Goal: Transaction & Acquisition: Purchase product/service

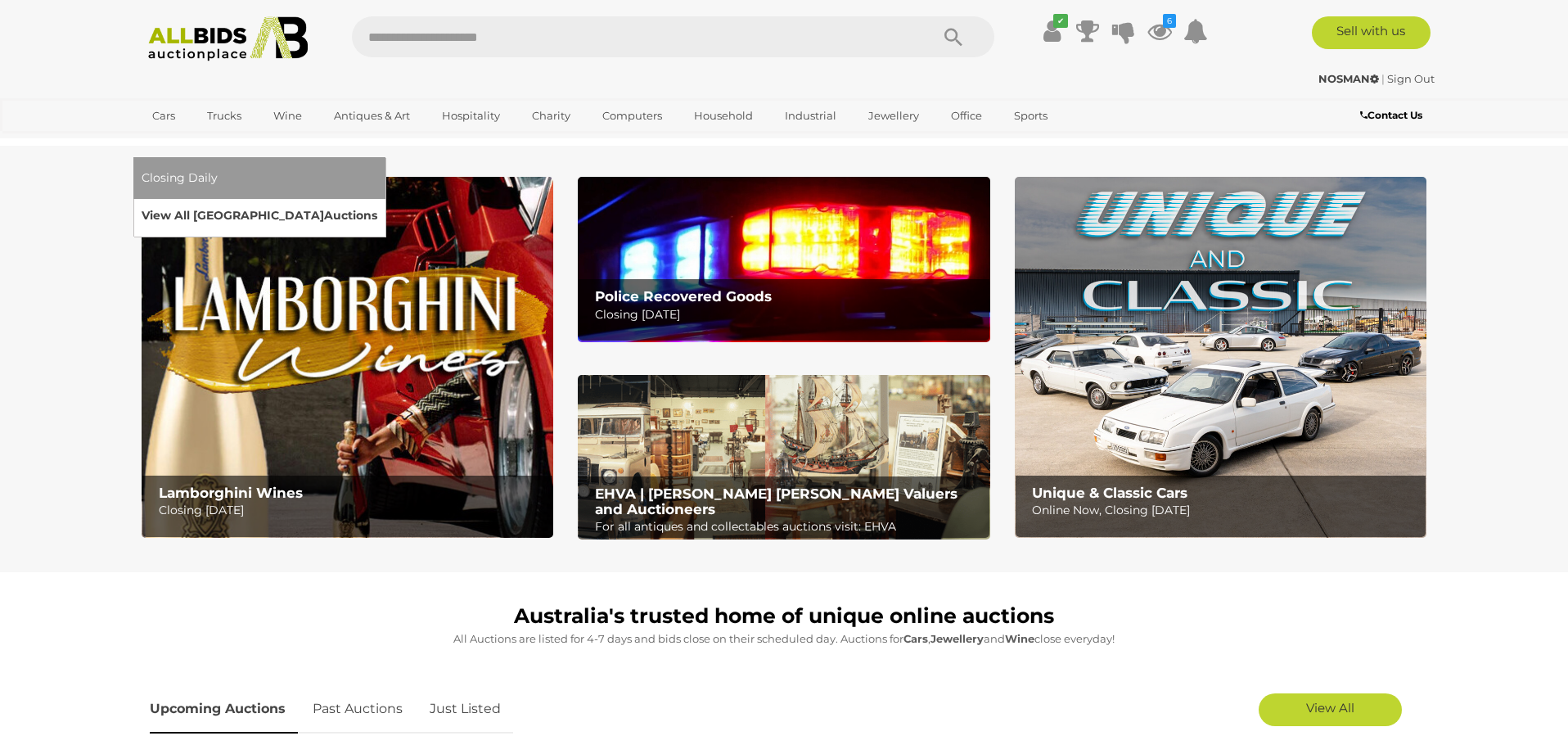
click at [378, 203] on link "View All Sydney Auctions" at bounding box center [260, 215] width 236 height 25
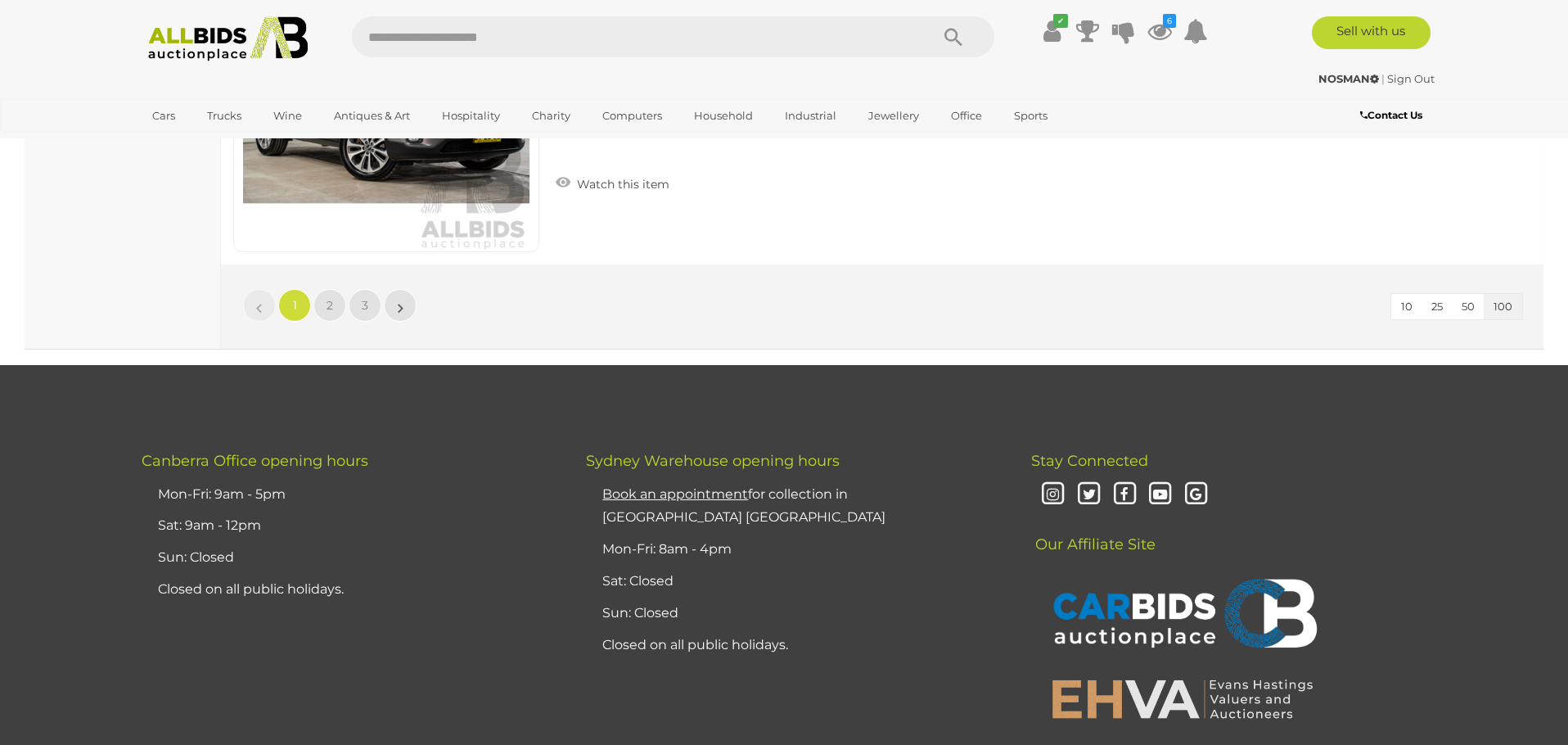
scroll to position [31395, 0]
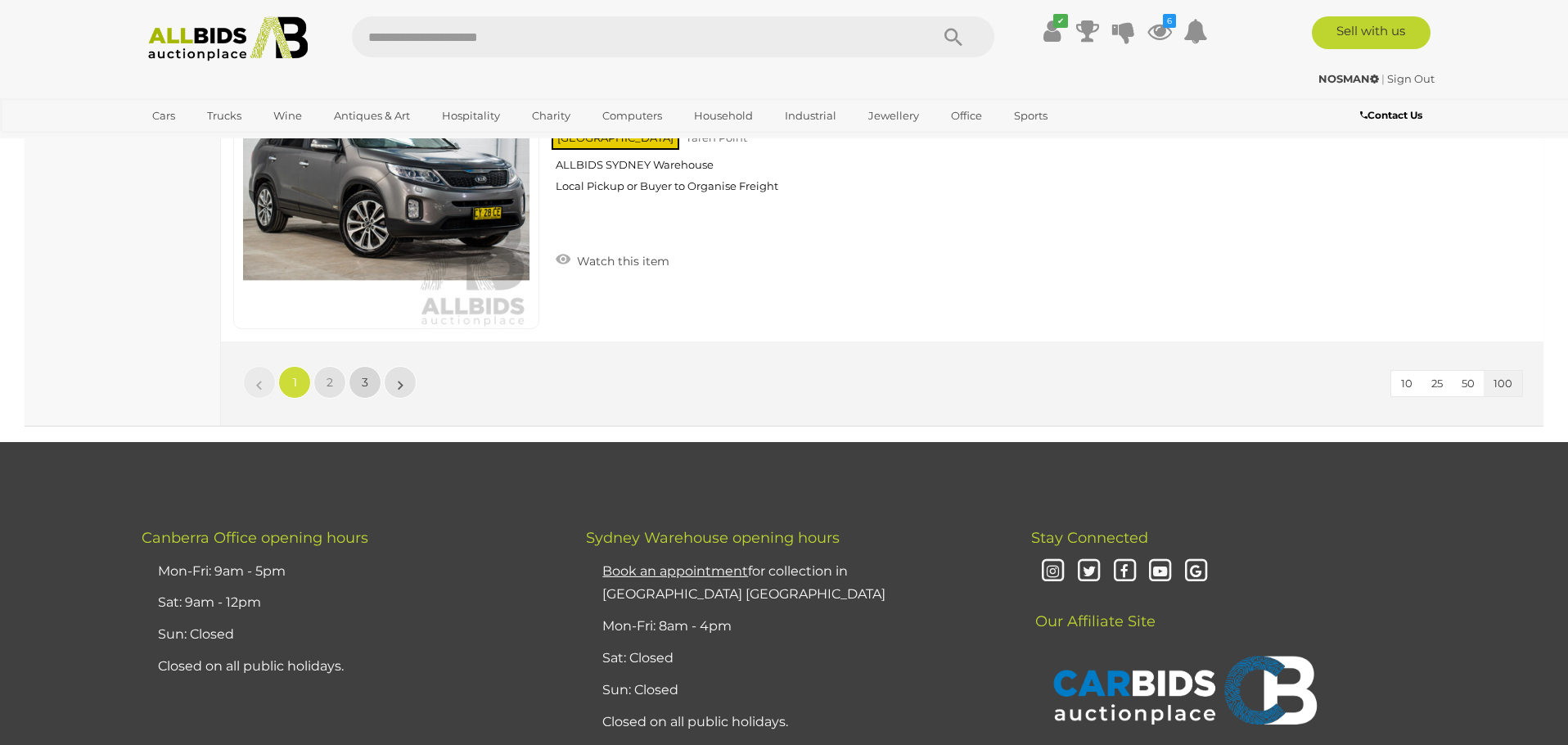
click at [361, 385] on link "3" at bounding box center [364, 382] width 32 height 32
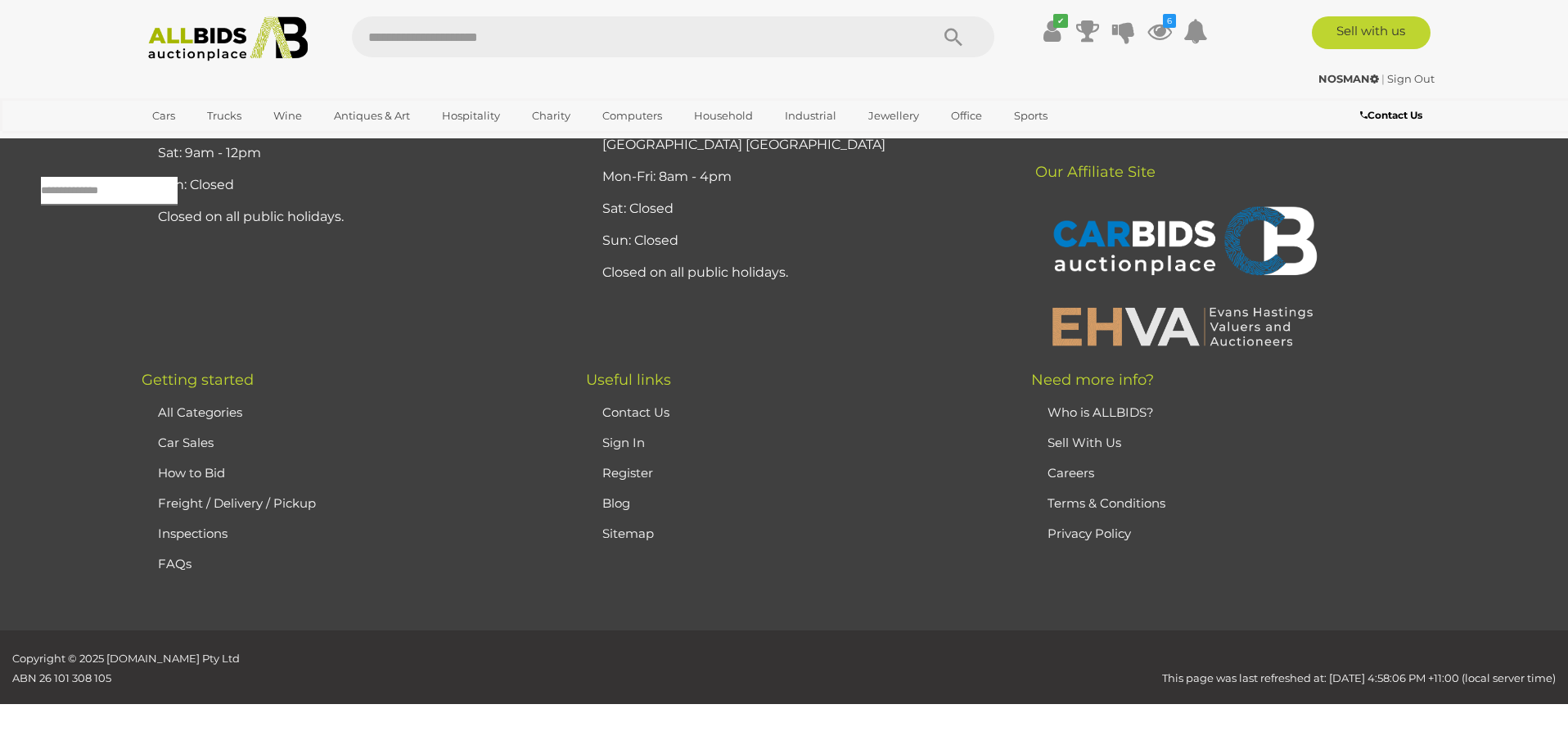
scroll to position [52, 0]
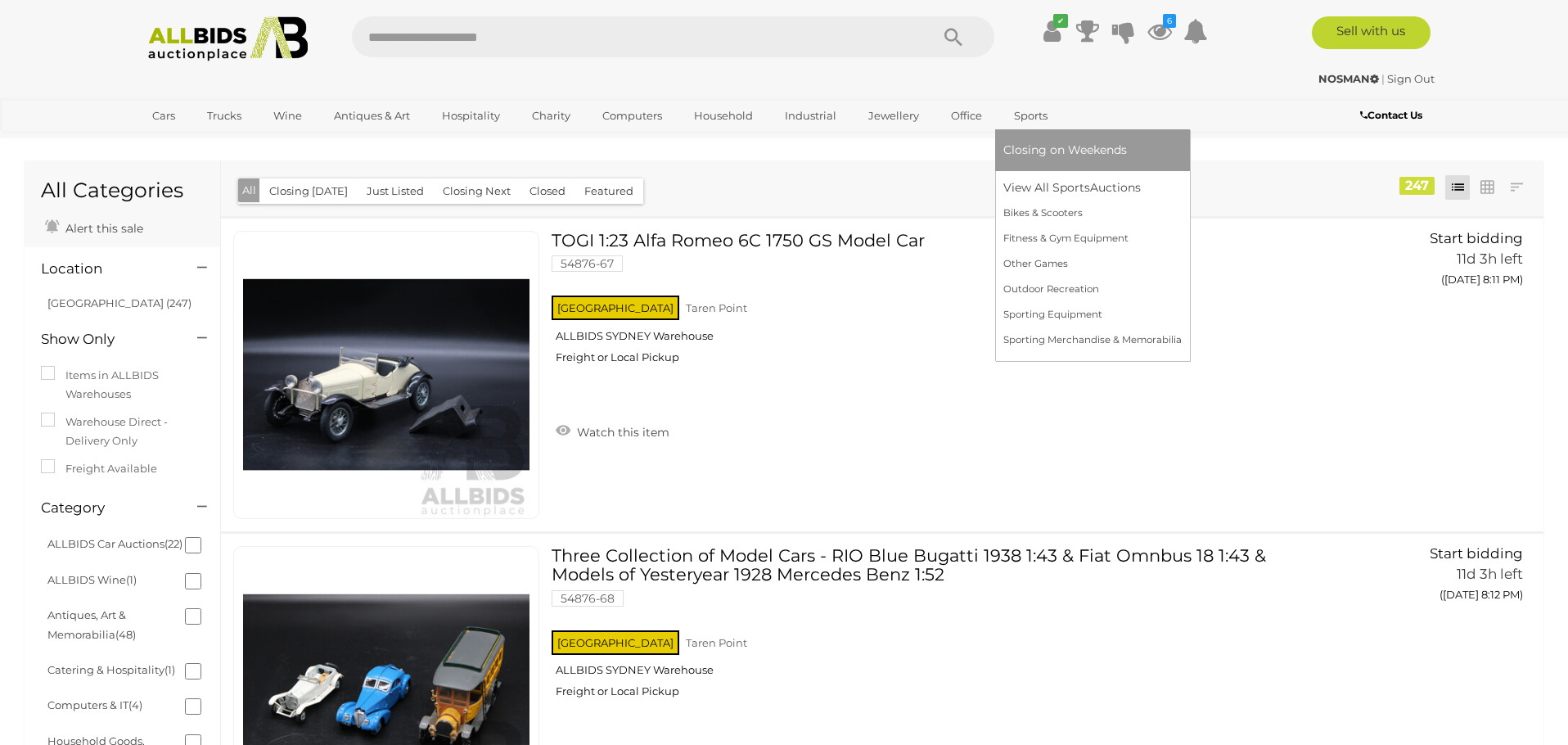
scroll to position [-4, 0]
click at [1040, 189] on link "View All Sports Auctions" at bounding box center [1093, 187] width 178 height 25
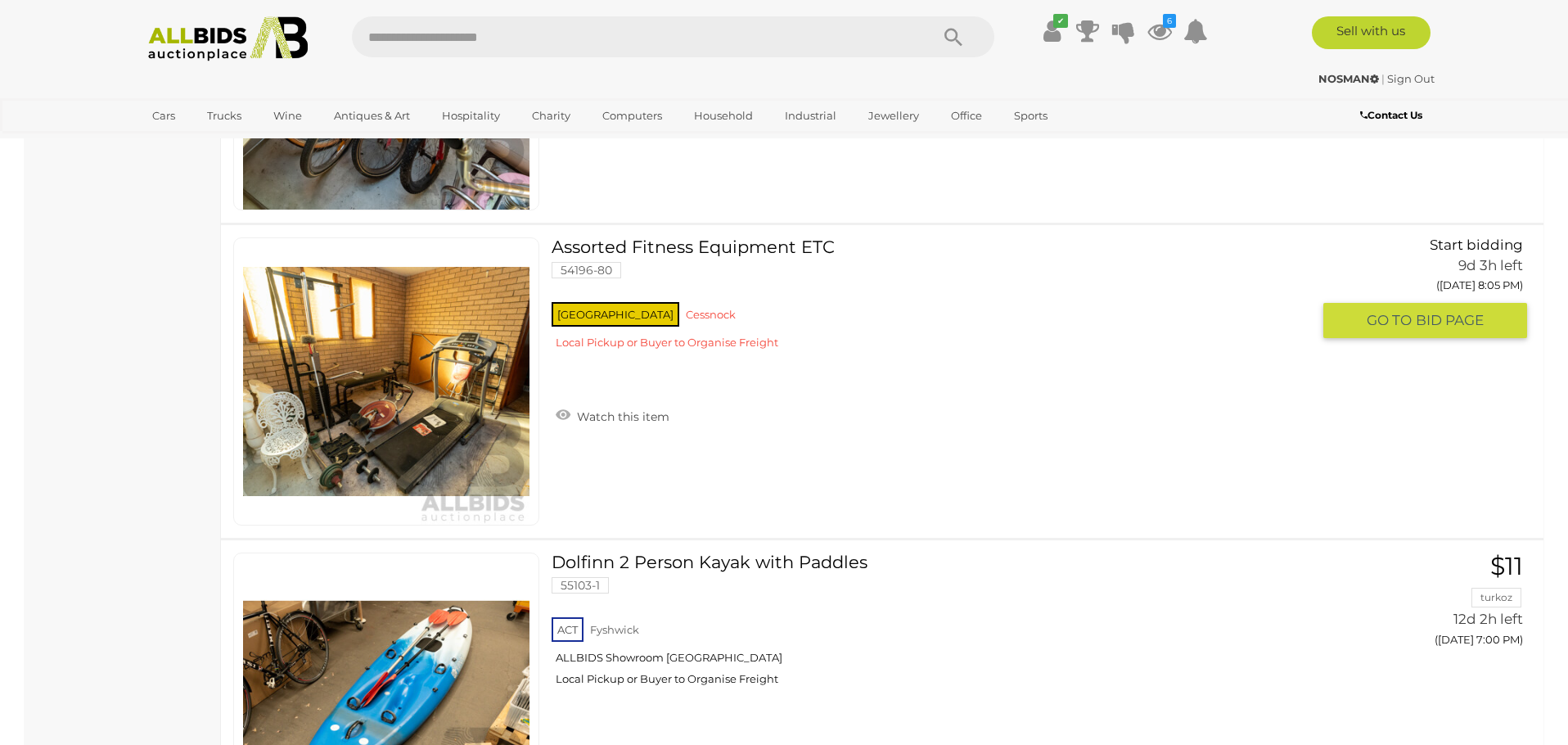
scroll to position [9605, 0]
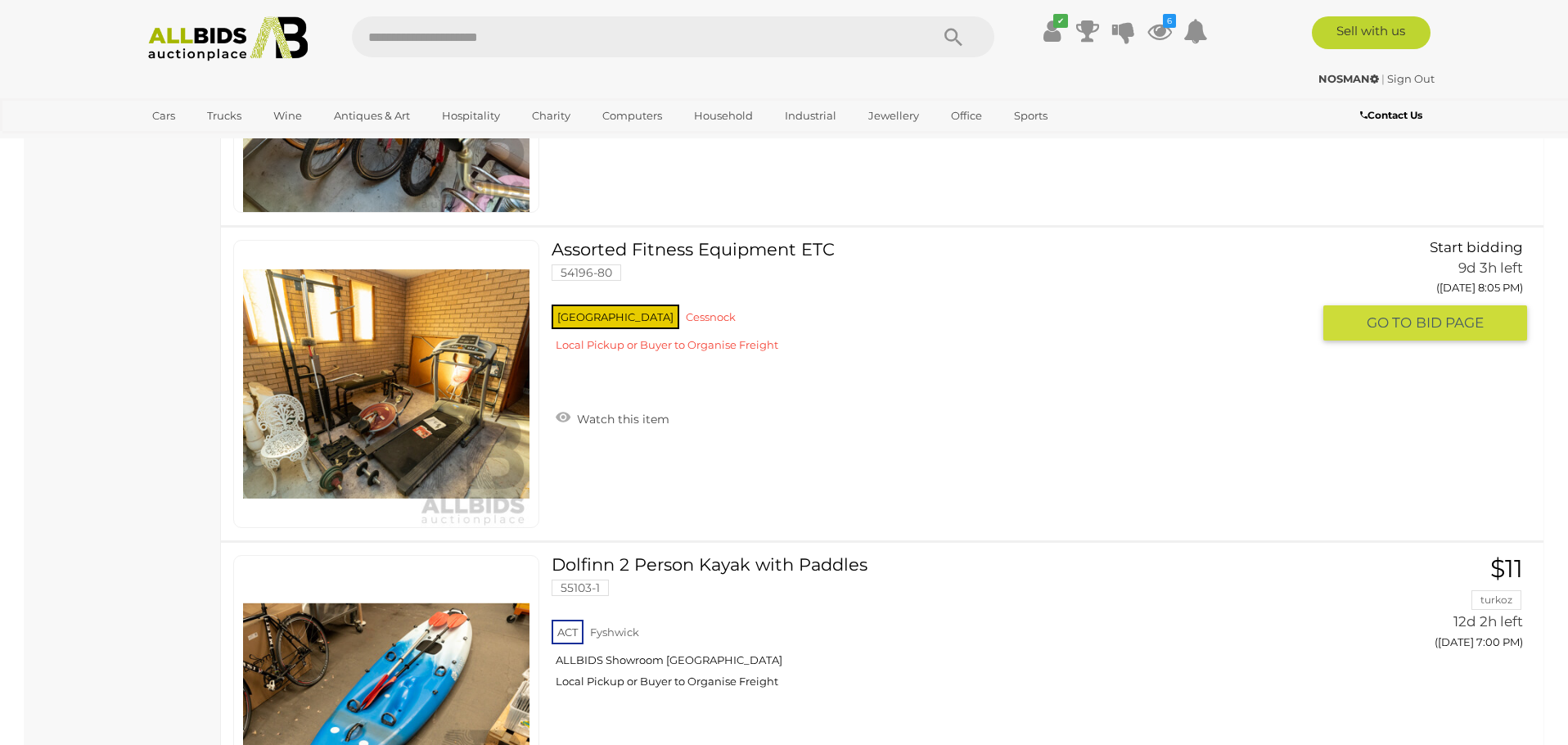
click at [465, 375] on link at bounding box center [386, 384] width 306 height 289
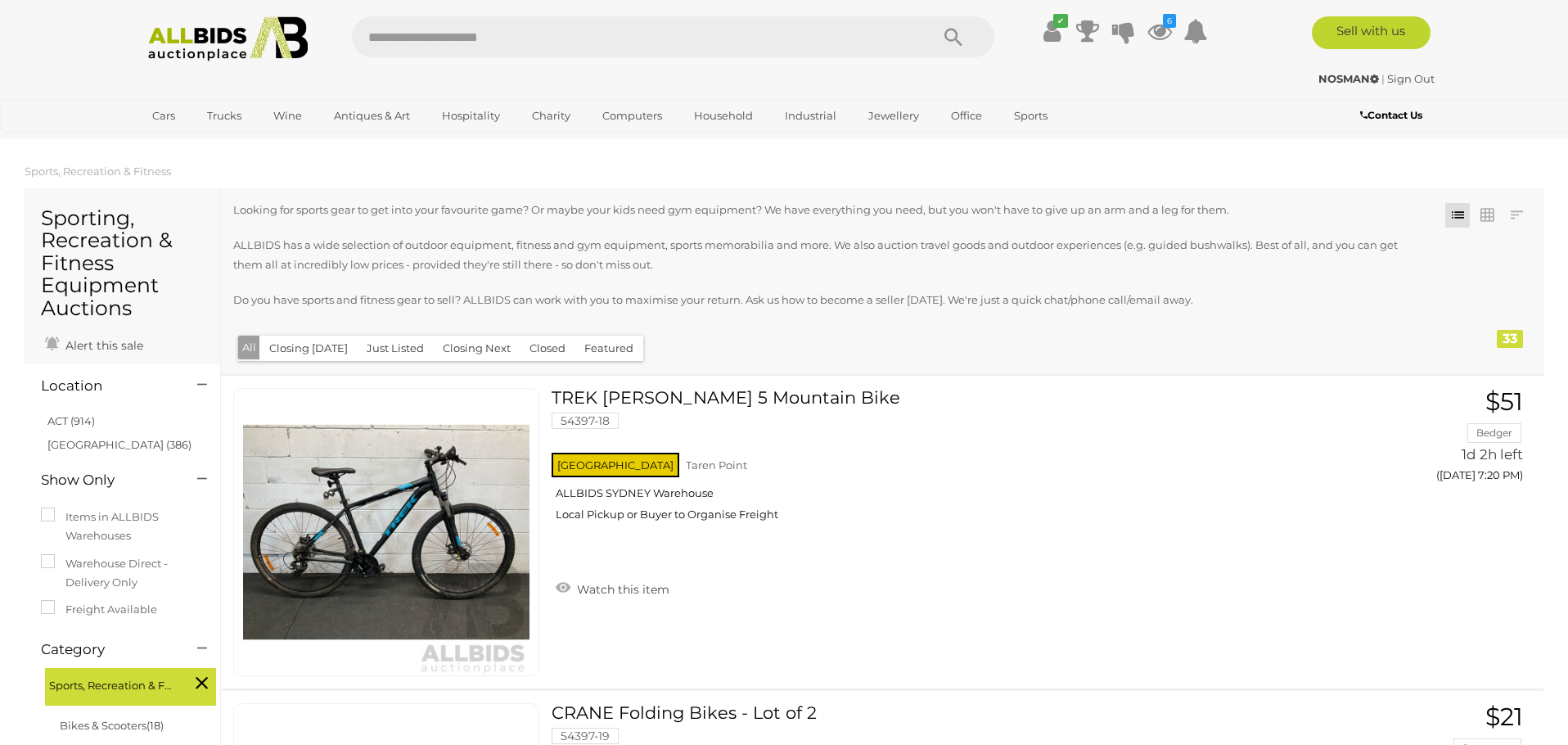
scroll to position [0, 0]
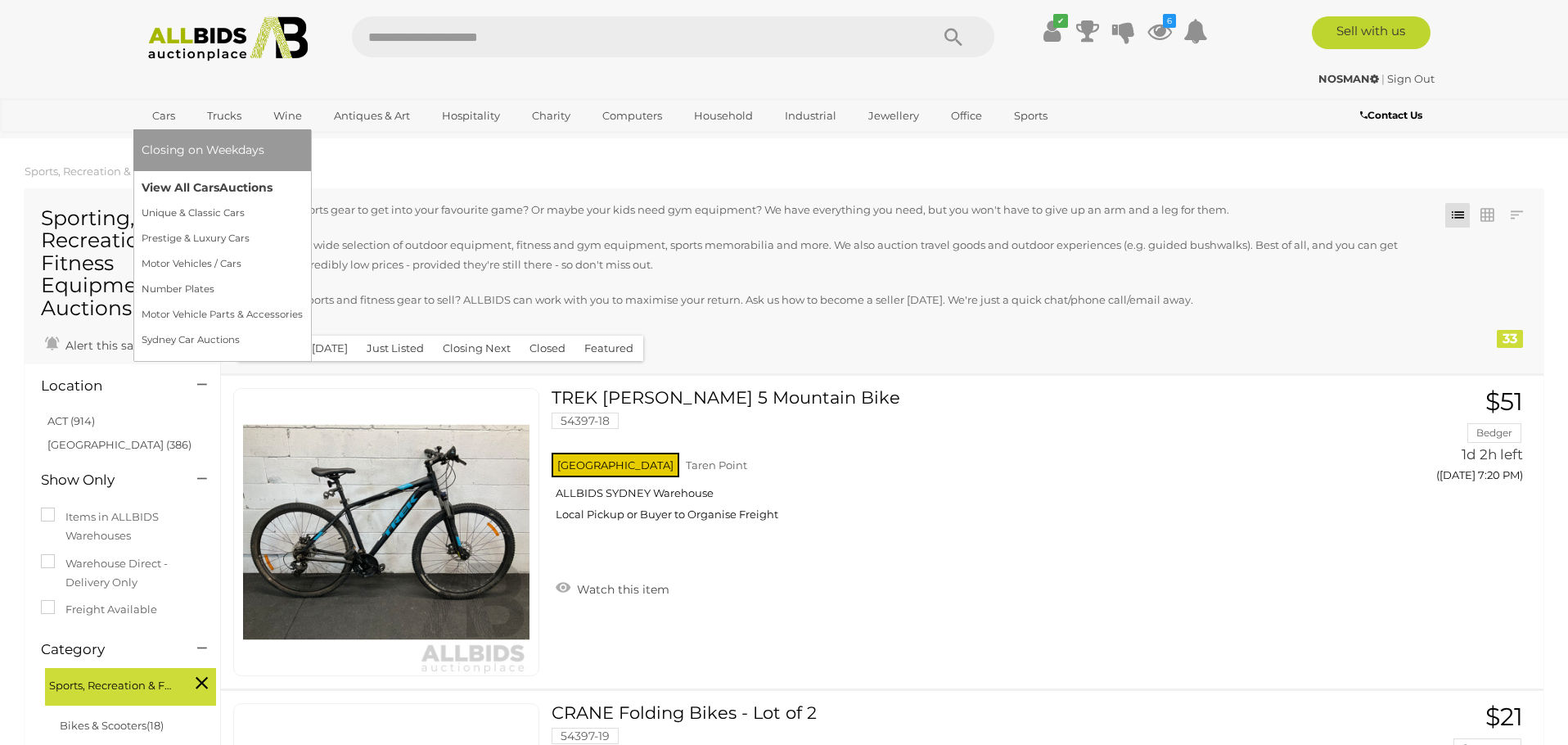
click at [206, 185] on link "View All Cars Auctions" at bounding box center [222, 187] width 161 height 25
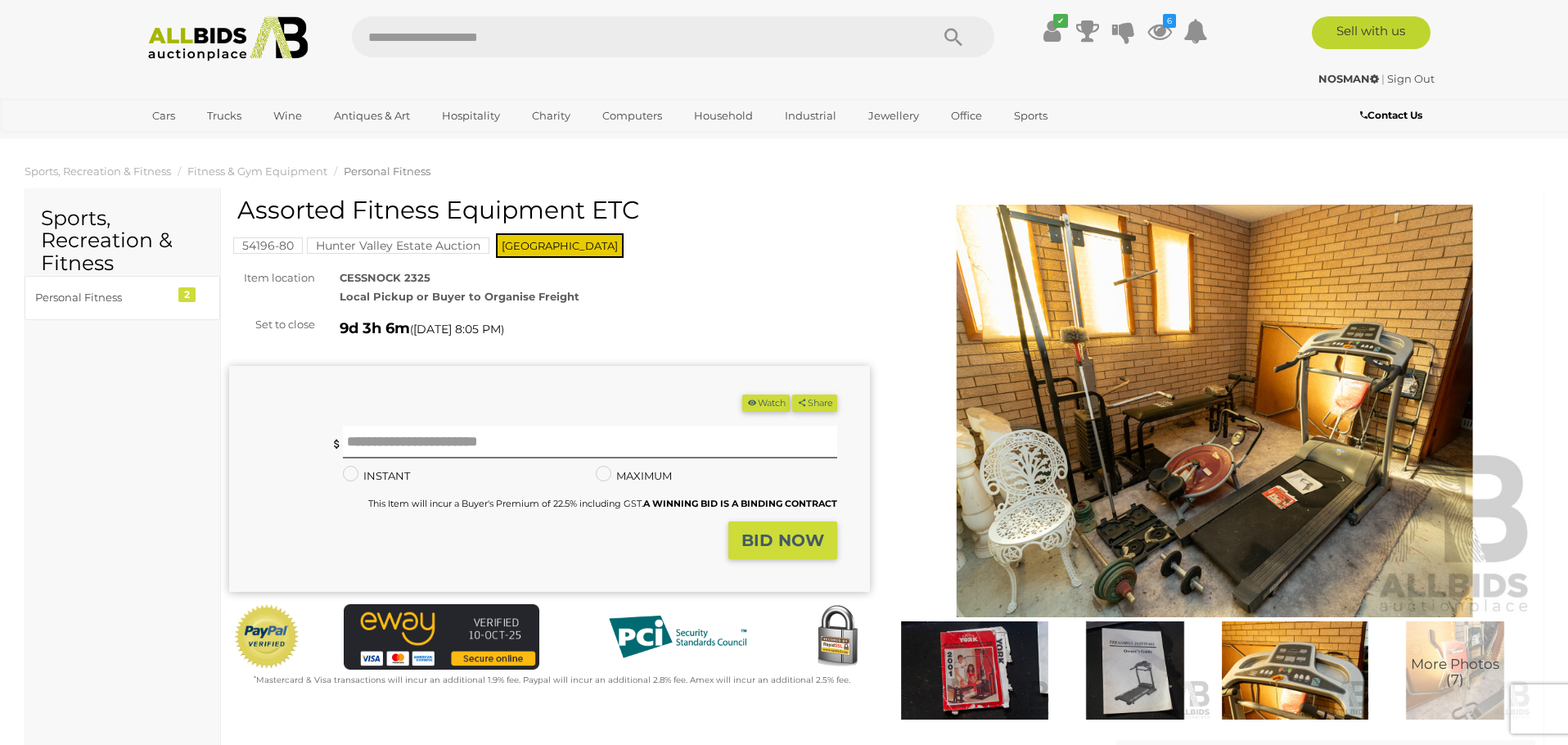
click at [1161, 384] on img at bounding box center [1214, 411] width 641 height 414
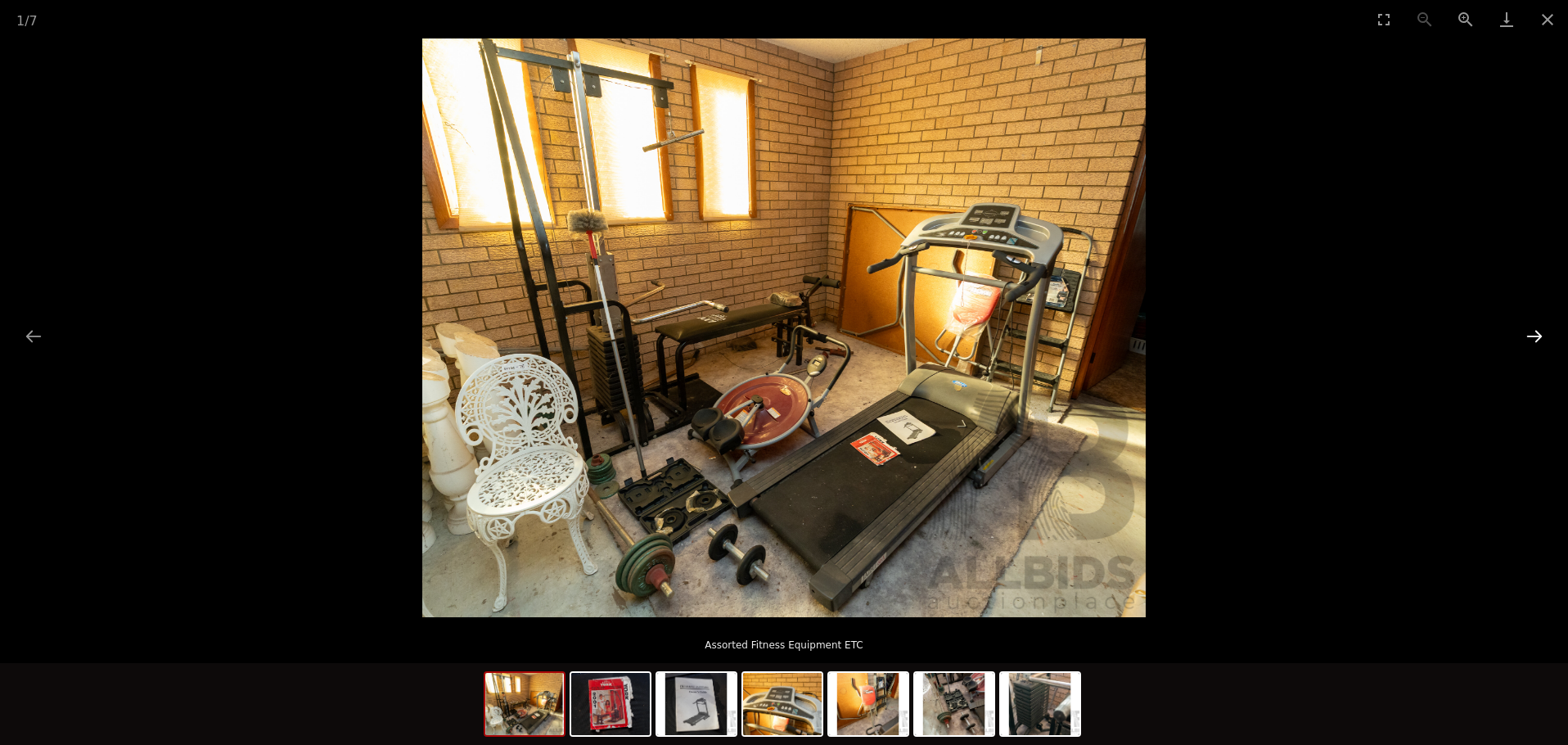
click at [1535, 338] on button "Next slide" at bounding box center [1534, 336] width 34 height 32
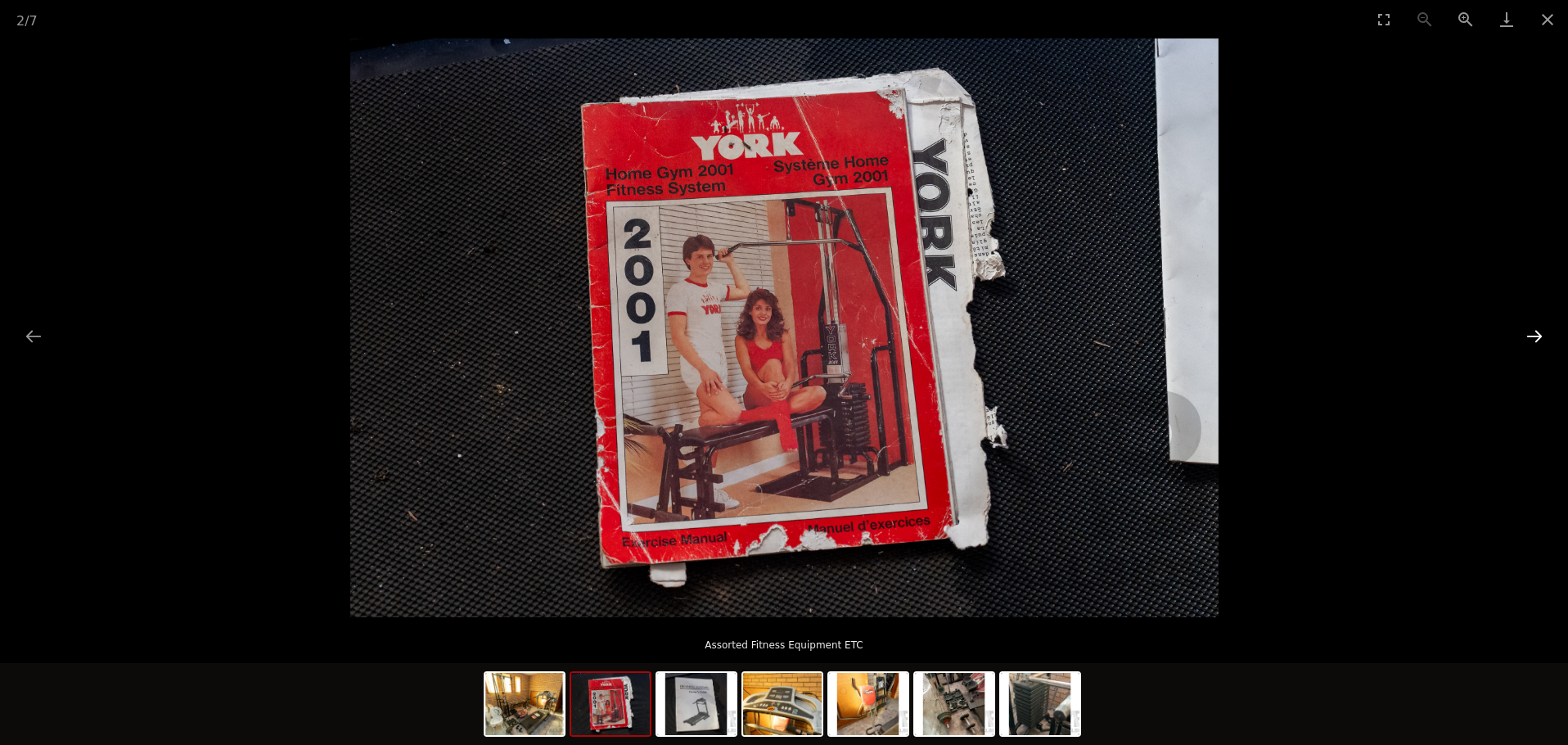
click at [1535, 338] on button "Next slide" at bounding box center [1534, 336] width 34 height 32
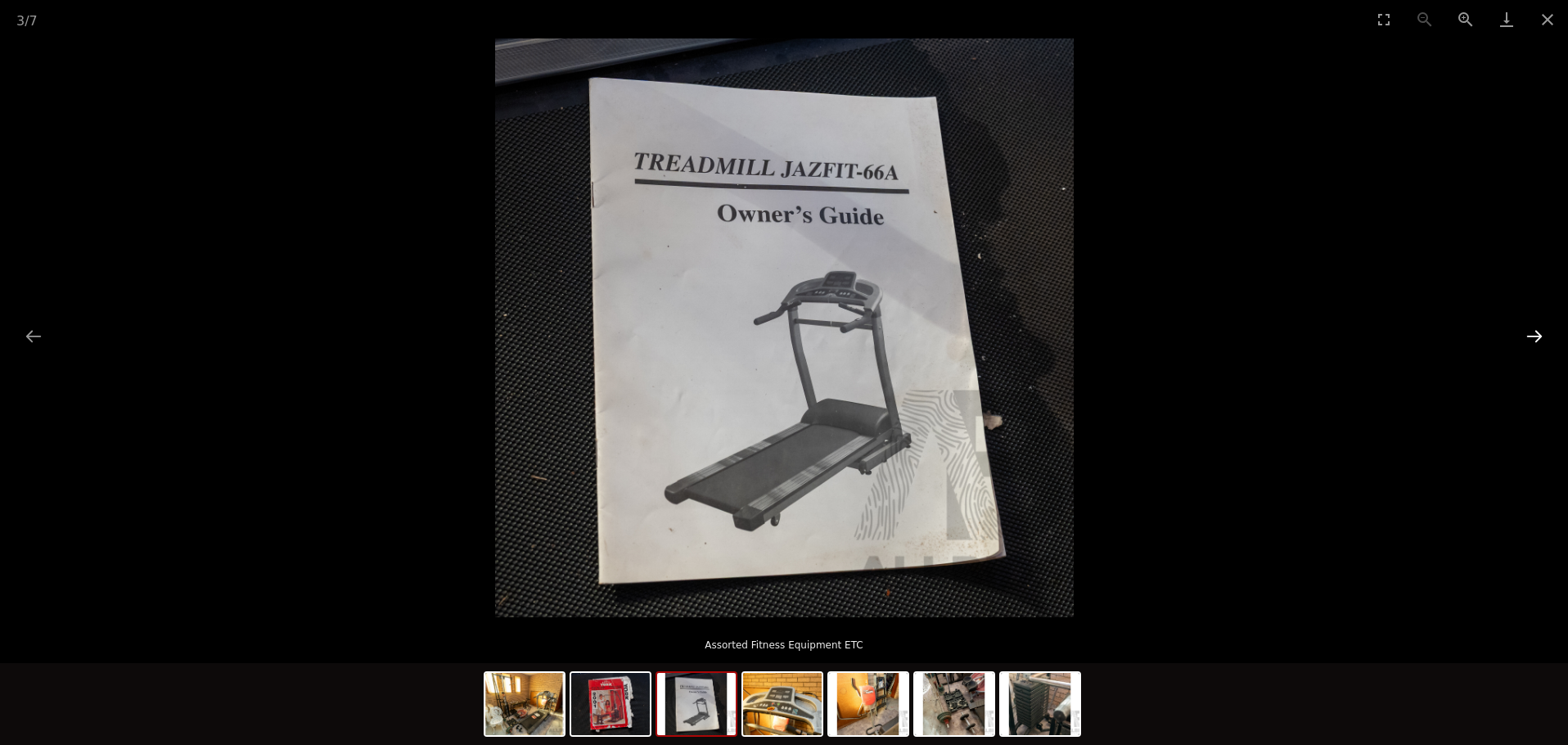
click at [1535, 338] on button "Next slide" at bounding box center [1534, 336] width 34 height 32
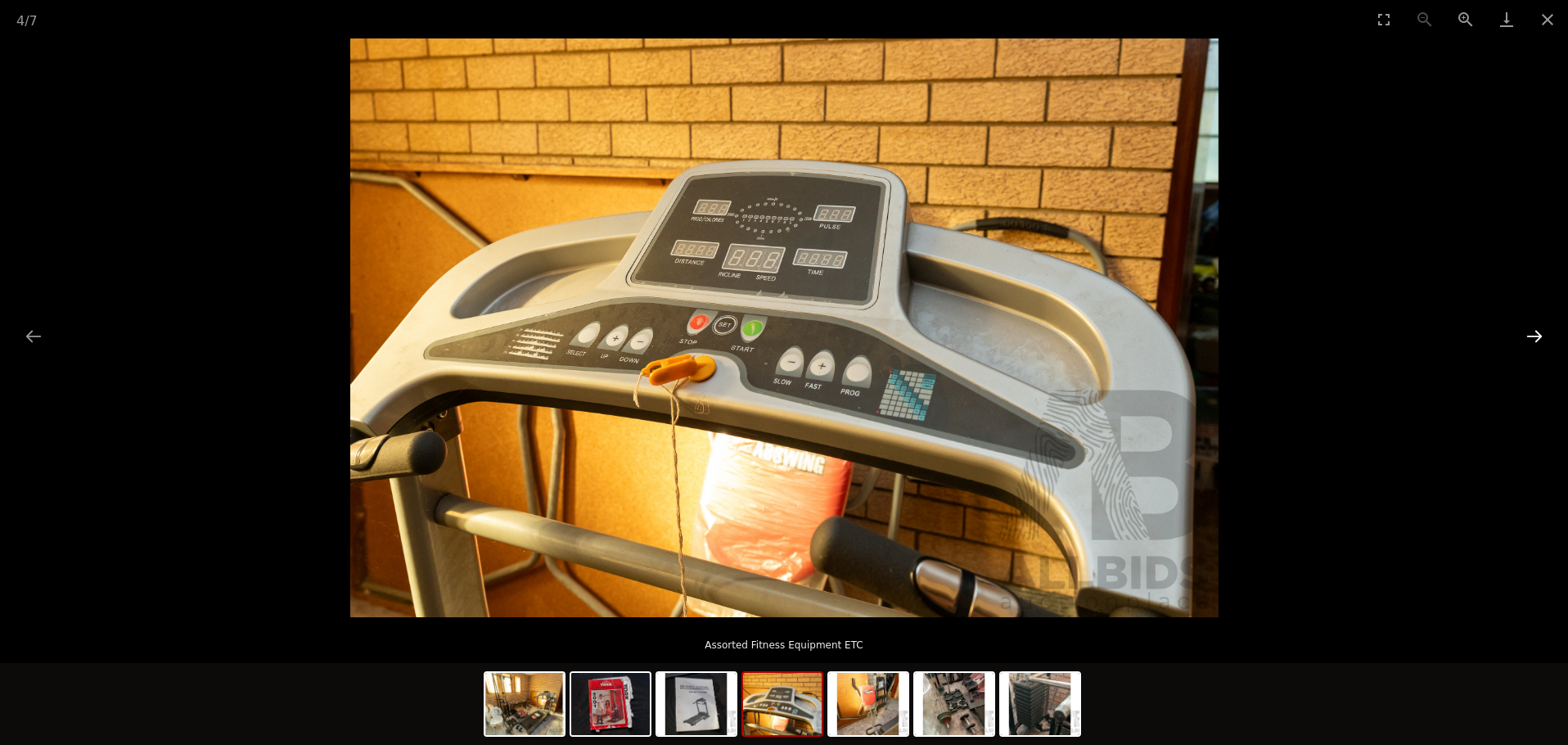
click at [1535, 338] on button "Next slide" at bounding box center [1534, 336] width 34 height 32
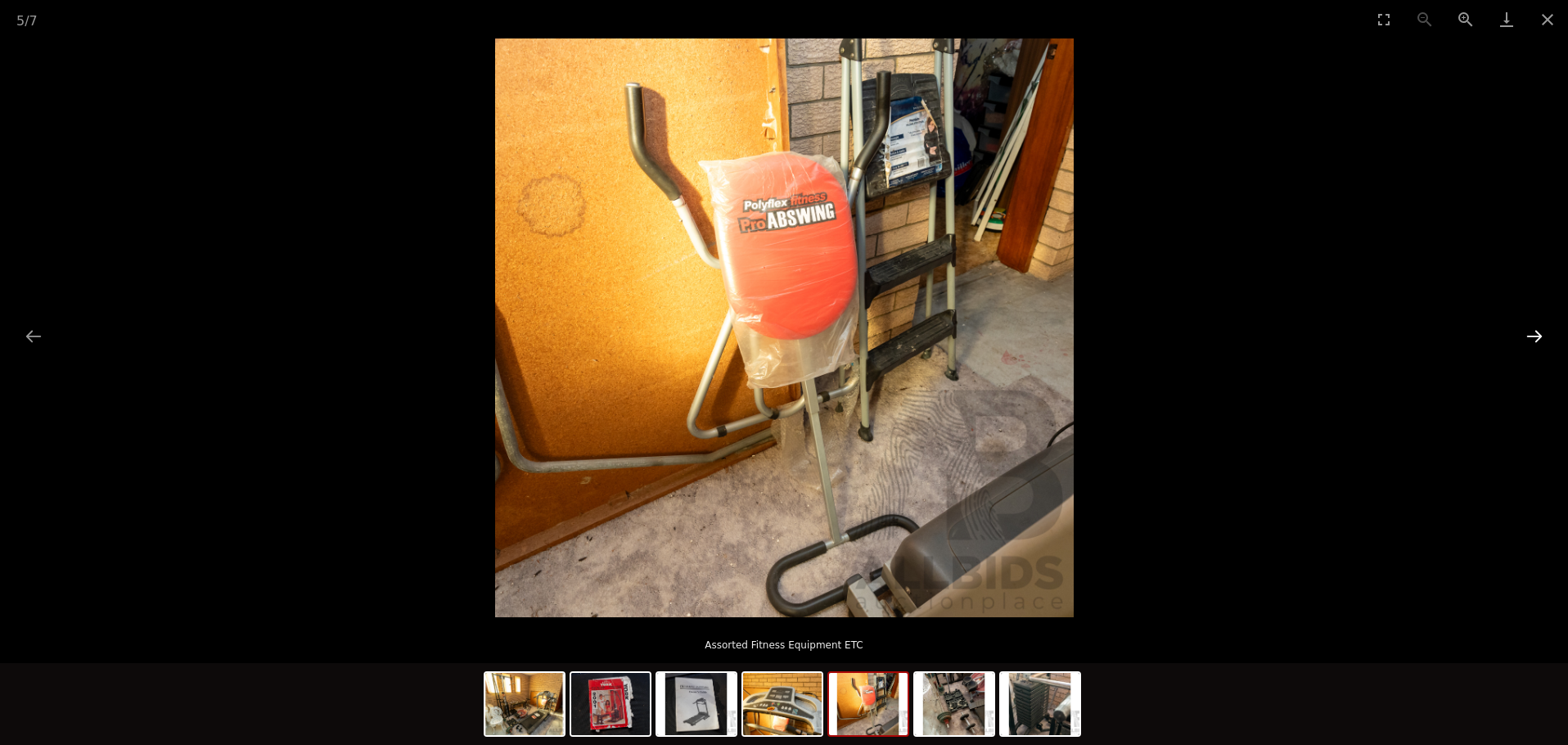
click at [1535, 338] on button "Next slide" at bounding box center [1534, 336] width 34 height 32
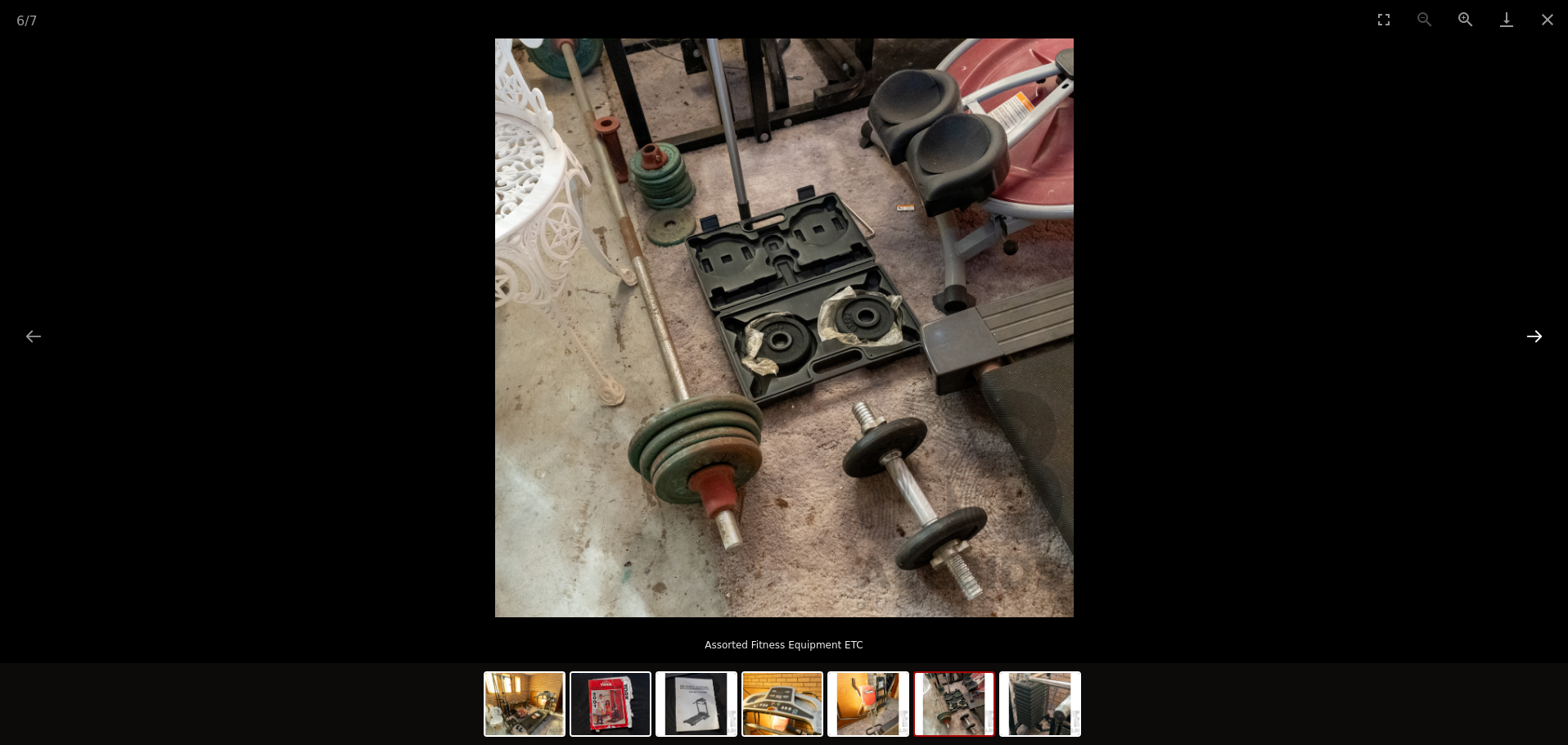
click at [1535, 338] on button "Next slide" at bounding box center [1534, 336] width 34 height 32
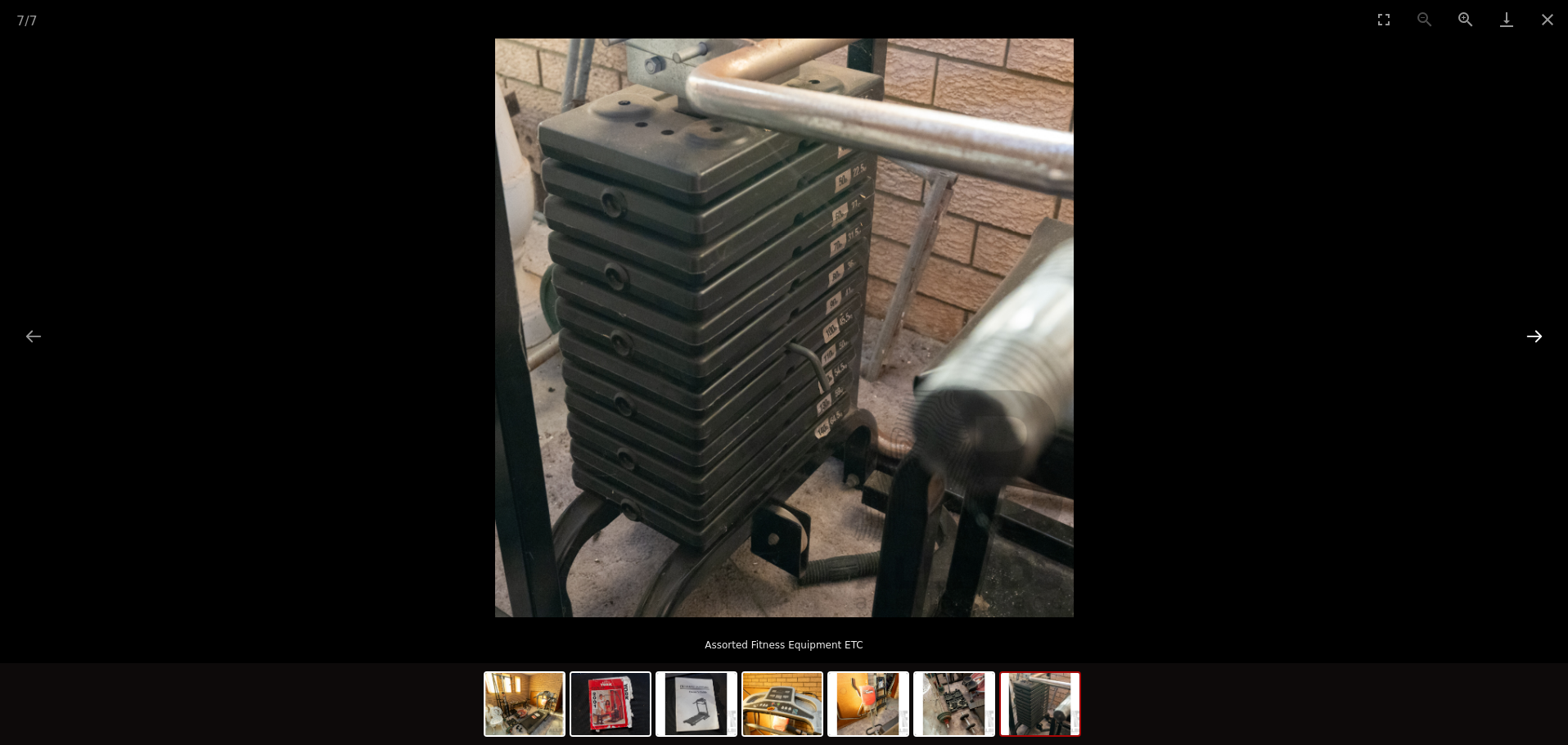
click at [1535, 338] on button "Next slide" at bounding box center [1534, 336] width 34 height 32
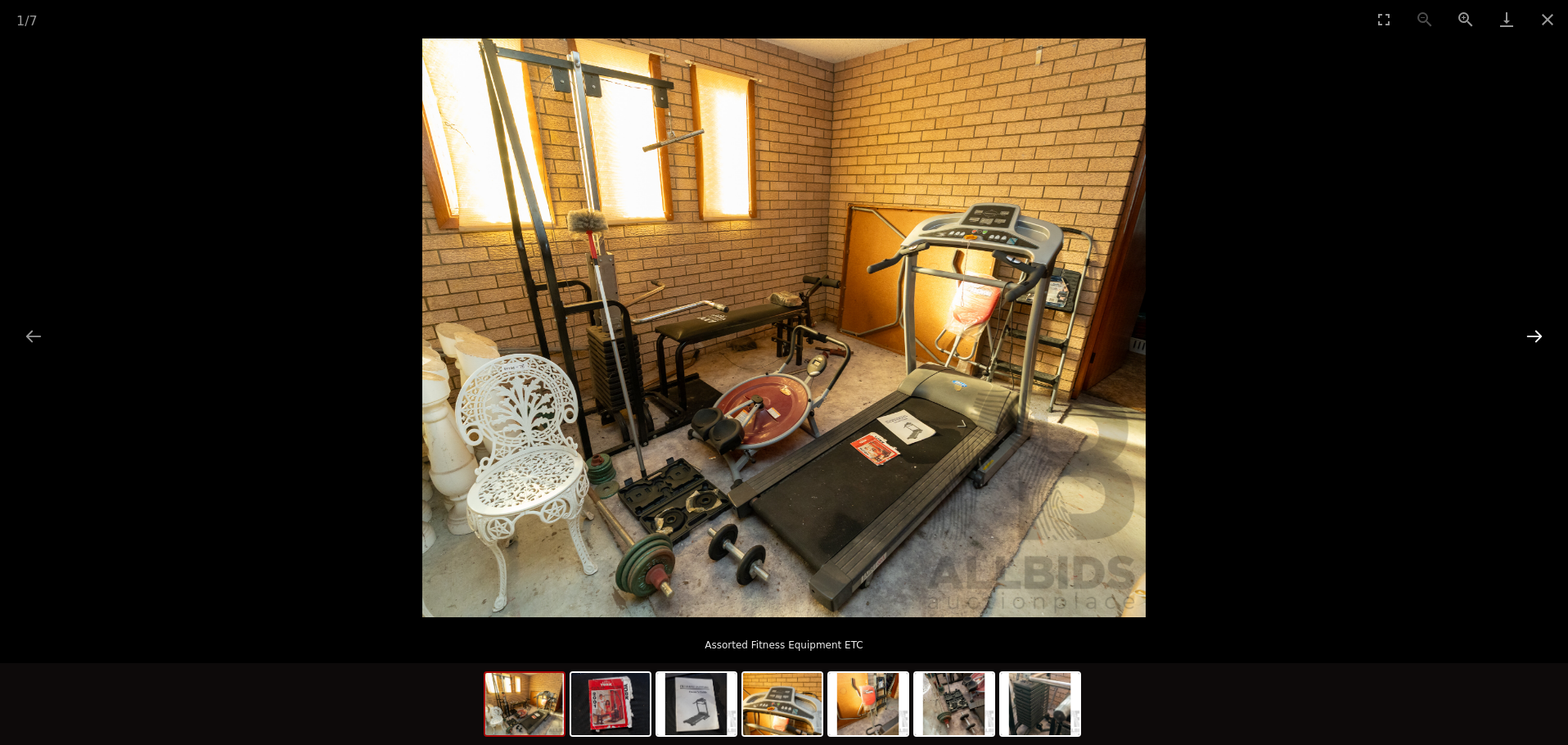
click at [1535, 338] on button "Next slide" at bounding box center [1534, 336] width 34 height 32
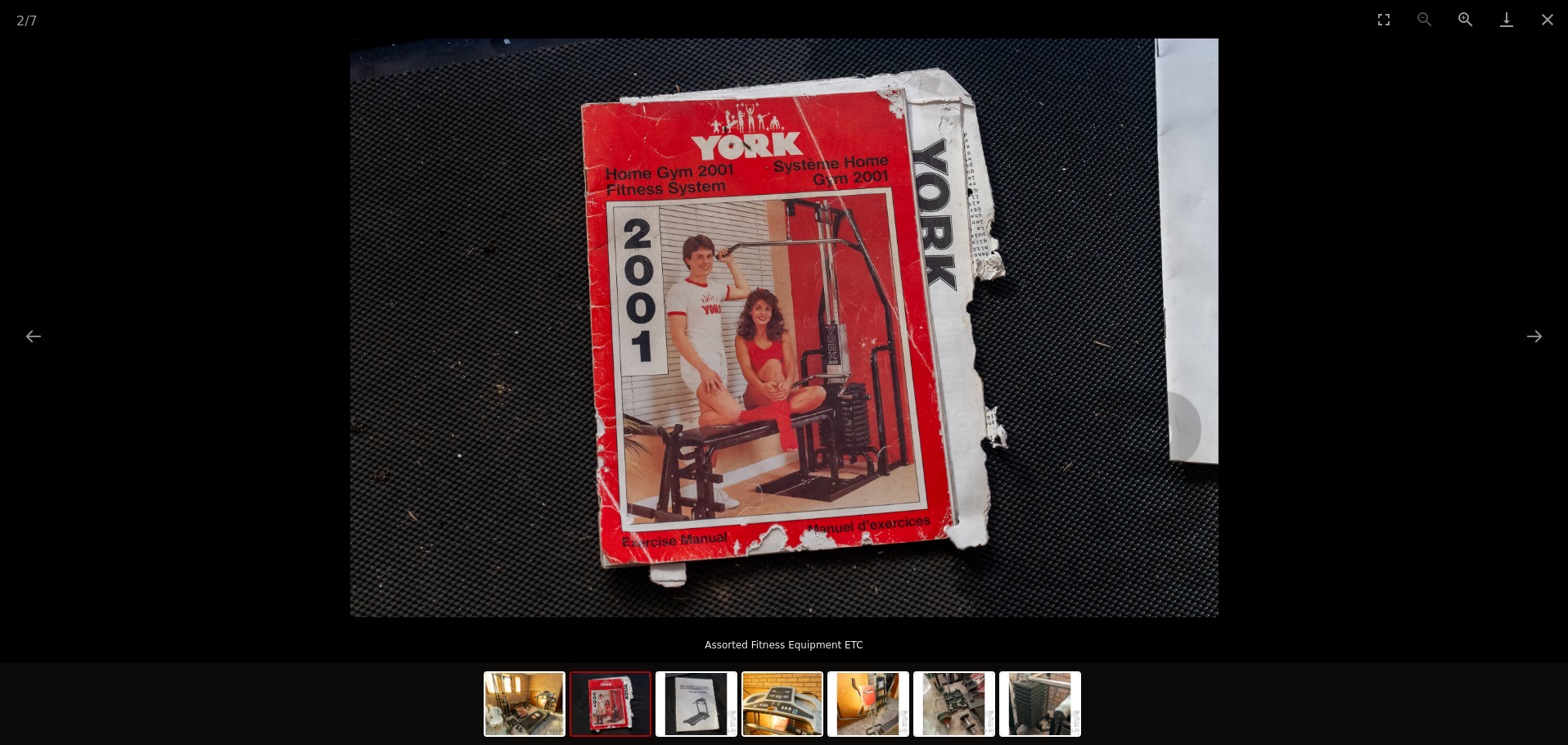
scroll to position [4, 0]
click at [1547, 19] on button "Close gallery" at bounding box center [1547, 19] width 41 height 38
